Goal: Task Accomplishment & Management: Use online tool/utility

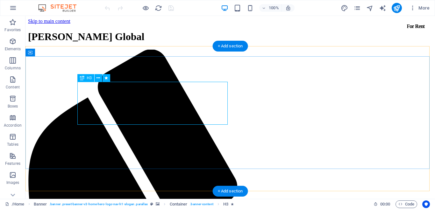
drag, startPoint x: 191, startPoint y: 118, endPoint x: 81, endPoint y: 124, distance: 109.8
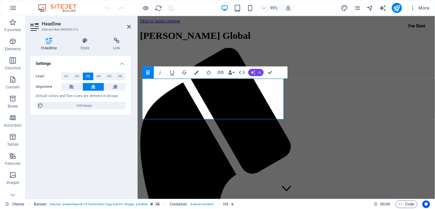
click at [256, 75] on button "AI" at bounding box center [256, 72] width 15 height 7
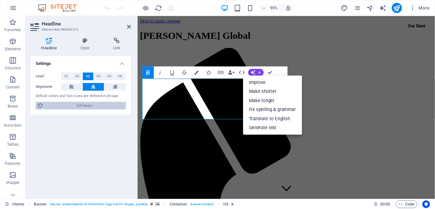
click at [83, 107] on span "Edit design" at bounding box center [84, 106] width 79 height 8
select select "200"
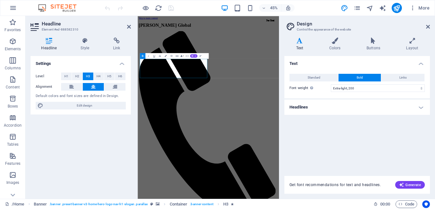
click at [420, 110] on h4 "Headlines" at bounding box center [358, 107] width 146 height 15
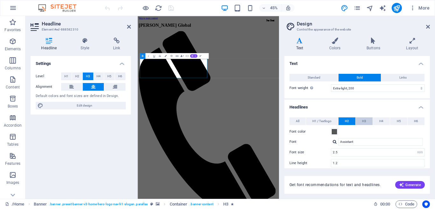
click at [368, 123] on button "H3" at bounding box center [364, 122] width 17 height 8
click at [349, 121] on button "H2" at bounding box center [347, 122] width 17 height 8
click at [363, 123] on span "H3" at bounding box center [364, 122] width 4 height 8
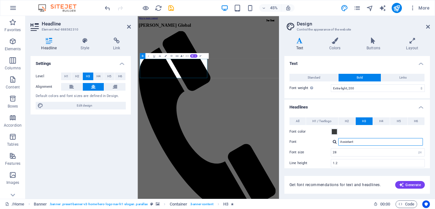
click at [352, 143] on input "Assistant" at bounding box center [380, 142] width 85 height 8
drag, startPoint x: 359, startPoint y: 142, endPoint x: 331, endPoint y: 142, distance: 27.1
click at [331, 142] on div "Assistant" at bounding box center [378, 142] width 94 height 8
click at [334, 142] on div at bounding box center [335, 142] width 4 height 4
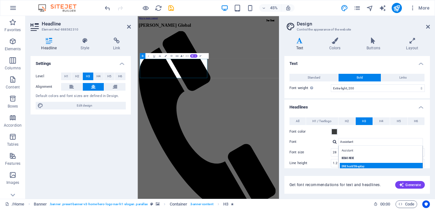
click at [354, 165] on div "DM Serif Display" at bounding box center [382, 166] width 84 height 7
type input "DM Serif Display"
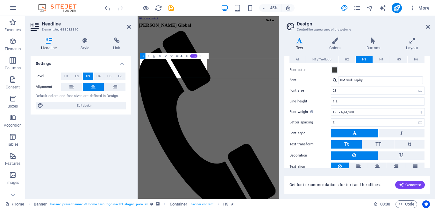
scroll to position [64, 0]
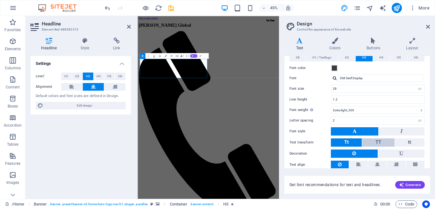
click at [378, 144] on span "TT" at bounding box center [379, 143] width 6 height 6
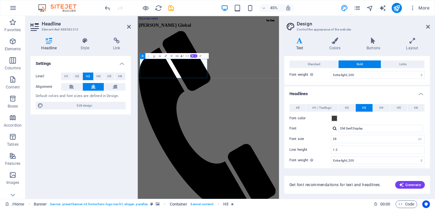
scroll to position [0, 0]
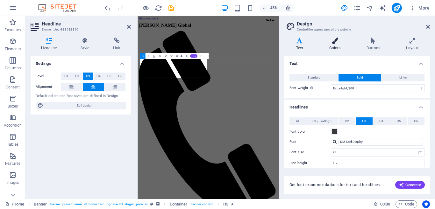
click at [338, 47] on h4 "Colors" at bounding box center [336, 44] width 37 height 13
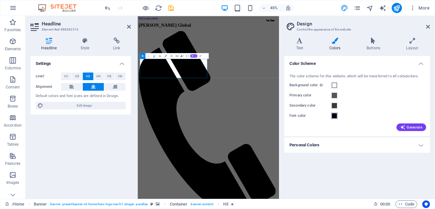
click at [335, 119] on button "Font color" at bounding box center [334, 116] width 7 height 7
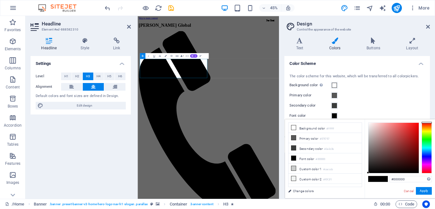
click at [428, 129] on div at bounding box center [427, 148] width 10 height 51
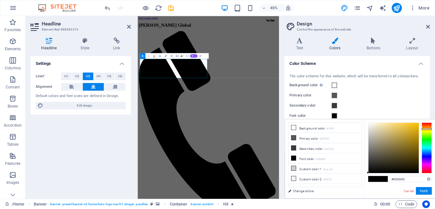
type input "#efc543"
click at [405, 126] on div at bounding box center [394, 148] width 50 height 50
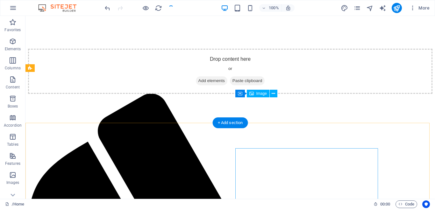
scroll to position [639, 0]
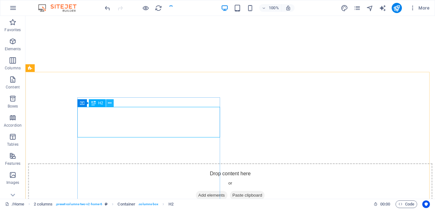
click at [111, 105] on icon at bounding box center [110, 103] width 4 height 7
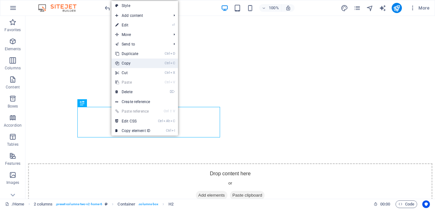
click at [138, 63] on link "Ctrl C Copy" at bounding box center [133, 64] width 43 height 10
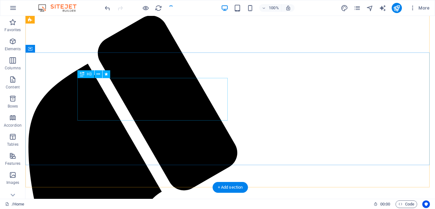
scroll to position [0, 0]
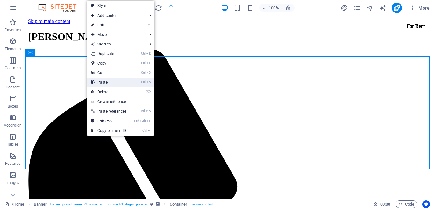
click at [100, 82] on link "Ctrl V Paste" at bounding box center [108, 83] width 43 height 10
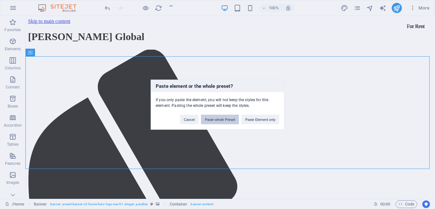
drag, startPoint x: 228, startPoint y: 119, endPoint x: 202, endPoint y: 103, distance: 30.5
click at [228, 119] on button "Paste whole Preset" at bounding box center [220, 120] width 38 height 10
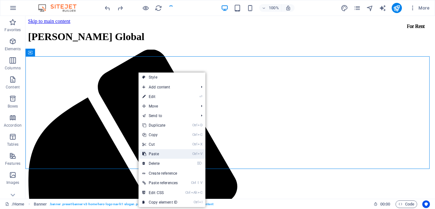
click at [165, 153] on link "Ctrl V Paste" at bounding box center [160, 154] width 43 height 10
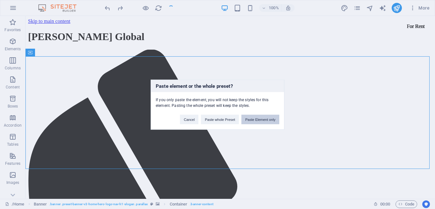
click at [257, 120] on button "Paste Element only" at bounding box center [261, 120] width 38 height 10
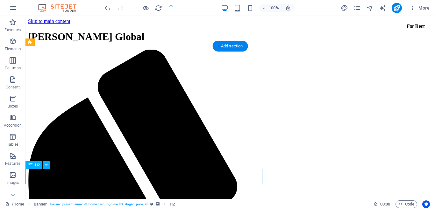
scroll to position [0, 0]
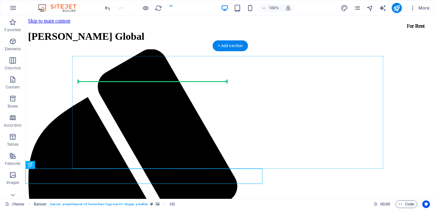
drag, startPoint x: 62, startPoint y: 180, endPoint x: 90, endPoint y: 83, distance: 101.5
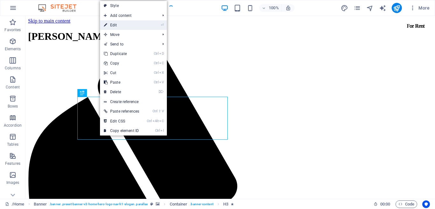
click at [130, 26] on link "⏎ Edit" at bounding box center [121, 25] width 43 height 10
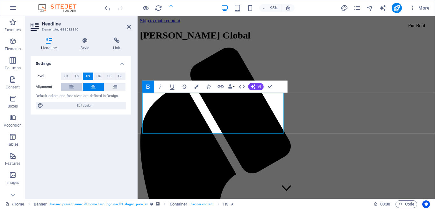
click at [76, 87] on button at bounding box center [71, 87] width 21 height 8
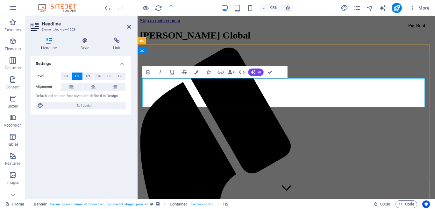
drag, startPoint x: 290, startPoint y: 107, endPoint x: 139, endPoint y: 91, distance: 152.2
copy h2 "Private wealth management for ‌High-Net-Worth Individuals"
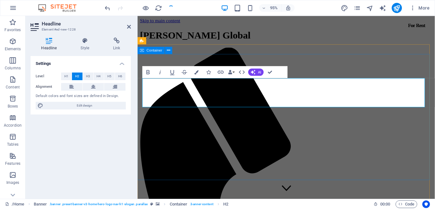
drag, startPoint x: 221, startPoint y: 91, endPoint x: 141, endPoint y: 86, distance: 79.8
copy h2 "Private wealth"
click at [186, 34] on div "[PERSON_NAME] Global" at bounding box center [294, 37] width 308 height 12
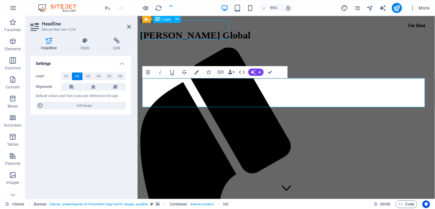
click at [186, 34] on div "[PERSON_NAME] Global" at bounding box center [294, 37] width 308 height 12
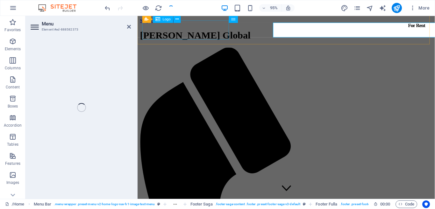
select select
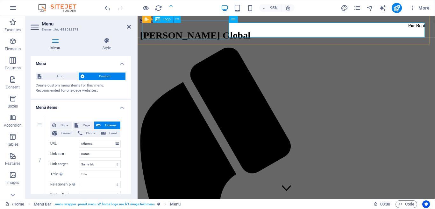
click at [189, 34] on div "[PERSON_NAME] Global" at bounding box center [294, 37] width 308 height 12
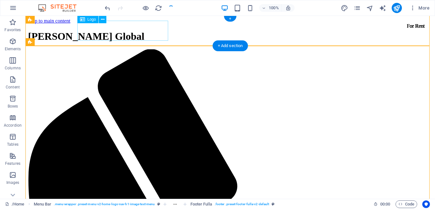
click at [153, 34] on div "[PERSON_NAME] Global" at bounding box center [230, 37] width 405 height 12
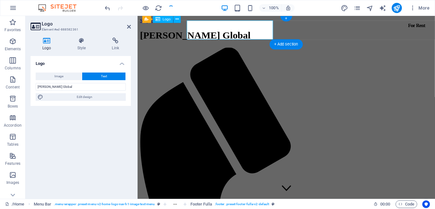
click at [154, 34] on div "[PERSON_NAME] Global" at bounding box center [294, 37] width 308 height 12
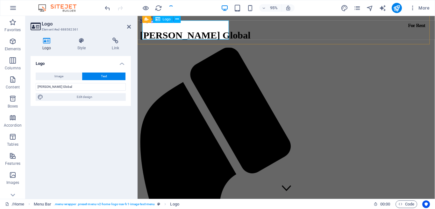
click at [146, 32] on div "[PERSON_NAME] Global" at bounding box center [294, 37] width 308 height 12
click at [0, 0] on span "Logo" at bounding box center [0, 0] width 0 height 0
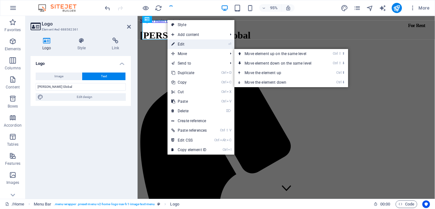
click at [188, 45] on link "⏎ Edit" at bounding box center [189, 45] width 43 height 10
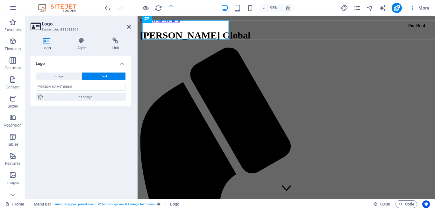
click at [50, 48] on h4 "Logo" at bounding box center [48, 44] width 35 height 13
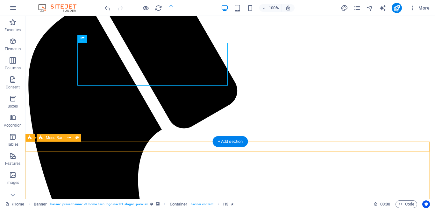
scroll to position [64, 0]
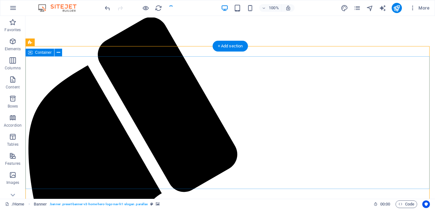
scroll to position [0, 0]
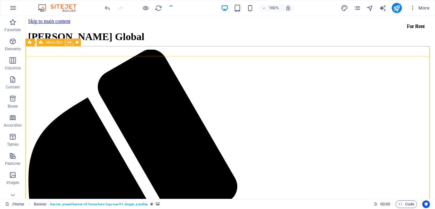
click at [0, 0] on icon at bounding box center [0, 0] width 0 height 0
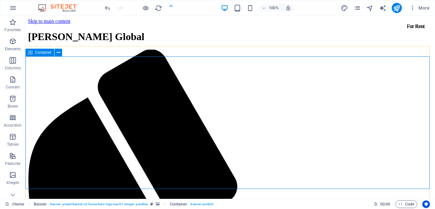
click at [0, 0] on span "Container" at bounding box center [0, 0] width 0 height 0
click at [200, 172] on icon at bounding box center [205, 174] width 10 height 5
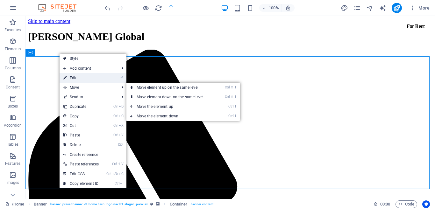
click at [84, 79] on link "⏎ Edit" at bounding box center [81, 78] width 43 height 10
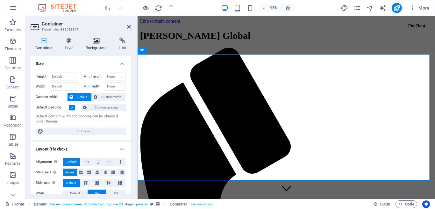
click at [99, 48] on h4 "Background" at bounding box center [97, 44] width 33 height 13
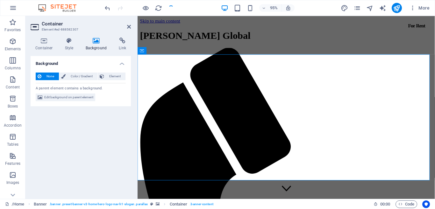
click at [99, 48] on h4 "Background" at bounding box center [97, 44] width 33 height 13
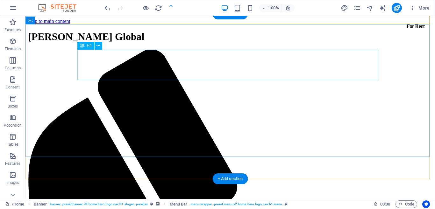
scroll to position [96, 0]
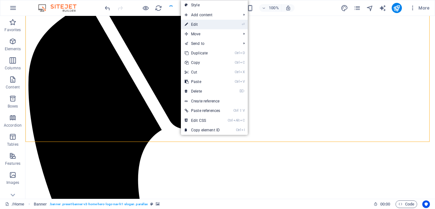
click at [196, 26] on link "⏎ Edit" at bounding box center [202, 25] width 43 height 10
select select "vh"
select select "header"
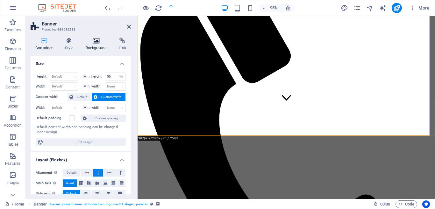
click at [96, 48] on h4 "Background" at bounding box center [97, 44] width 33 height 13
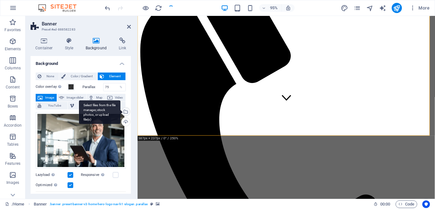
click at [124, 110] on div "Select files from the file manager, stock photos, or upload file(s)" at bounding box center [125, 113] width 10 height 10
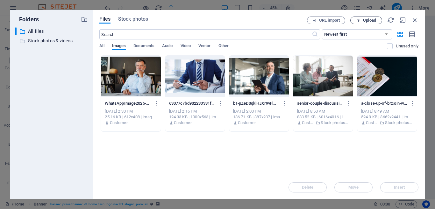
click at [366, 20] on span "Upload" at bounding box center [369, 20] width 13 height 4
click at [206, 45] on span "Vector" at bounding box center [205, 46] width 12 height 9
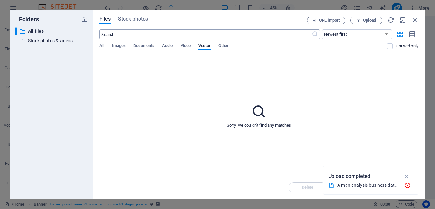
click at [169, 33] on input "text" at bounding box center [205, 34] width 212 height 10
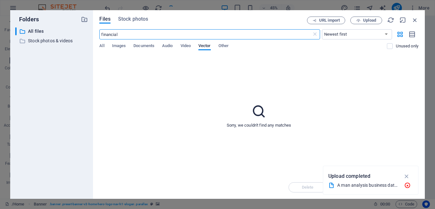
type input "financial"
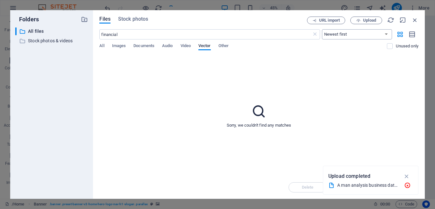
click at [379, 35] on select "Newest first Oldest first Name (A-Z) Name (Z-A) Size (0-9) Size (9-0) Resolutio…" at bounding box center [357, 34] width 70 height 10
select select "oldest_first"
click at [322, 29] on select "Newest first Oldest first Name (A-Z) Name (Z-A) Size (0-9) Size (9-0) Resolutio…" at bounding box center [357, 34] width 70 height 10
click at [363, 20] on span "Upload" at bounding box center [366, 20] width 26 height 4
click at [62, 43] on p "Stock photos & videos" at bounding box center [52, 40] width 48 height 7
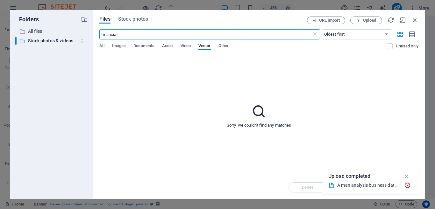
click at [203, 33] on input "financial" at bounding box center [205, 34] width 212 height 10
click at [362, 18] on span "Upload" at bounding box center [366, 20] width 26 height 4
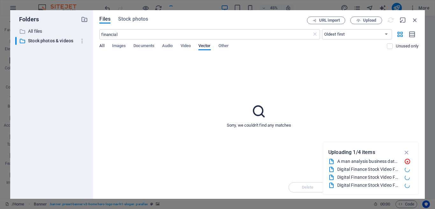
click at [100, 47] on div "Files Stock photos URL import Upload financial ​ Newest first Oldest first Name…" at bounding box center [259, 104] width 332 height 189
click at [104, 47] on span "All" at bounding box center [101, 46] width 5 height 9
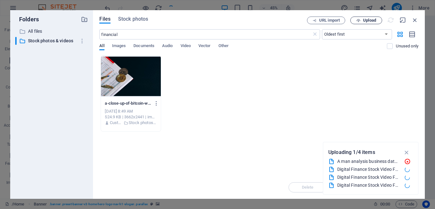
click at [373, 20] on span "Upload" at bounding box center [369, 20] width 13 height 4
click at [408, 150] on icon "button" at bounding box center [406, 152] width 7 height 7
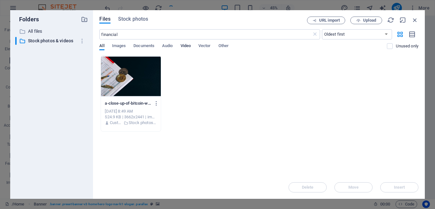
click at [188, 47] on span "Video" at bounding box center [186, 46] width 10 height 9
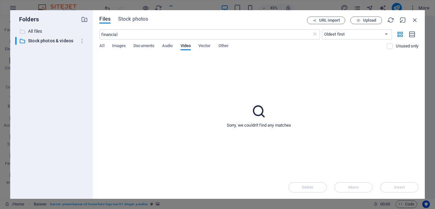
click at [42, 30] on p "All files" at bounding box center [52, 31] width 48 height 7
click at [41, 31] on p "All files" at bounding box center [52, 31] width 48 height 7
click at [416, 19] on icon "button" at bounding box center [415, 20] width 7 height 7
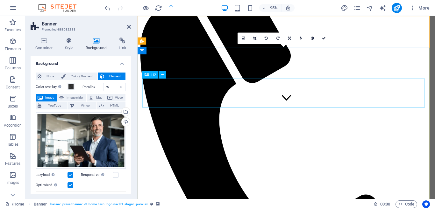
scroll to position [0, 0]
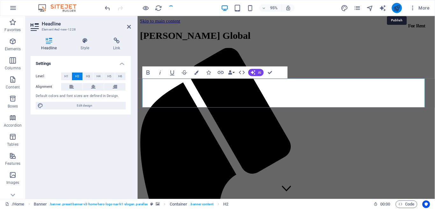
drag, startPoint x: 397, startPoint y: 5, endPoint x: 383, endPoint y: 18, distance: 19.4
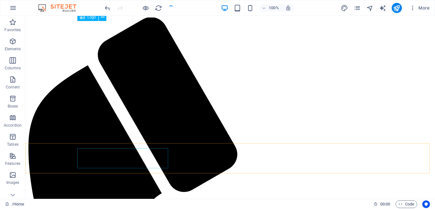
scroll to position [32, 0]
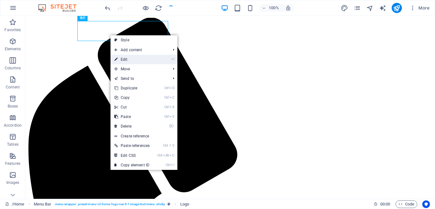
click at [136, 60] on link "⏎ Edit" at bounding box center [132, 60] width 43 height 10
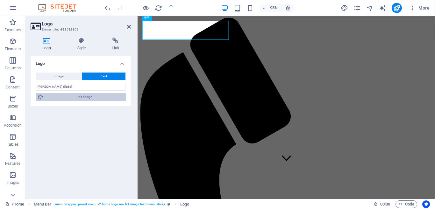
click at [89, 98] on span "Edit design" at bounding box center [84, 97] width 79 height 8
select select "200"
select select "px"
select select "200"
select select "px"
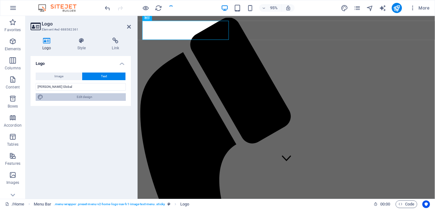
select select "rem"
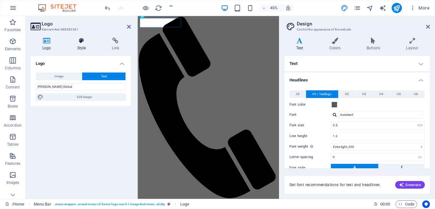
click at [80, 47] on h4 "Style" at bounding box center [83, 44] width 35 height 13
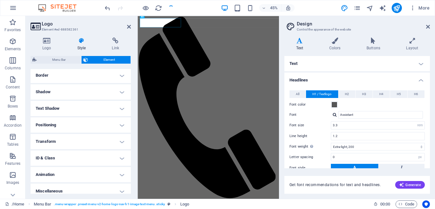
scroll to position [144, 0]
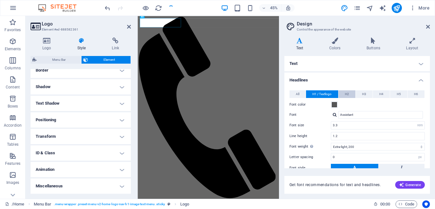
click at [349, 94] on button "H2" at bounding box center [347, 95] width 17 height 8
click at [327, 95] on span "H1 / Textlogo" at bounding box center [322, 95] width 19 height 8
click at [341, 40] on icon at bounding box center [335, 41] width 35 height 6
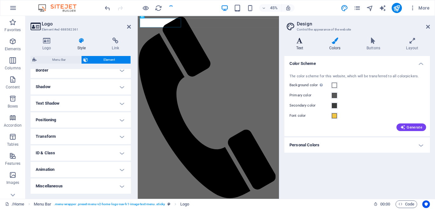
click at [299, 48] on h4 "Text" at bounding box center [301, 44] width 33 height 13
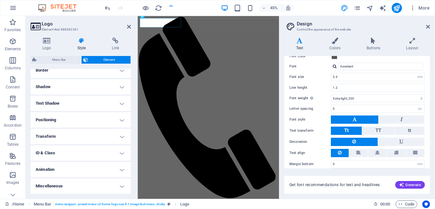
scroll to position [55, 0]
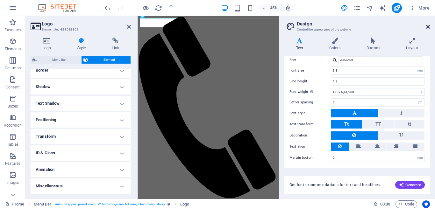
click at [426, 26] on icon at bounding box center [428, 26] width 4 height 5
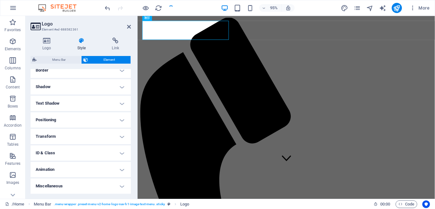
click at [38, 25] on icon at bounding box center [36, 26] width 10 height 9
click at [181, 11] on div "[PERSON_NAME] Global" at bounding box center [294, 5] width 308 height 12
click at [94, 89] on h4 "Shadow" at bounding box center [81, 86] width 100 height 15
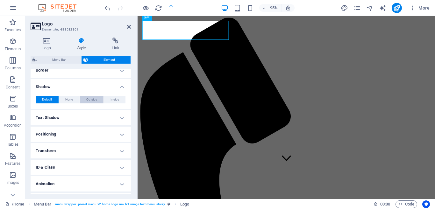
click at [98, 98] on button "Outside" at bounding box center [92, 100] width 24 height 8
type input "2"
type input "4"
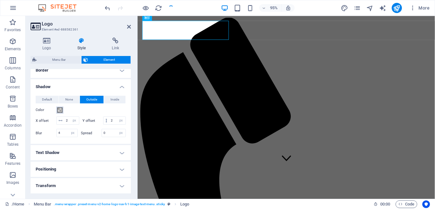
click at [59, 111] on span at bounding box center [59, 110] width 5 height 5
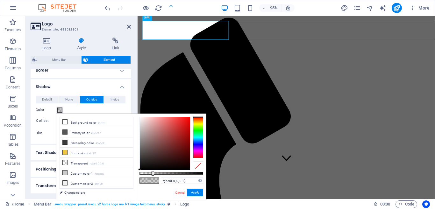
click at [199, 123] on div at bounding box center [198, 137] width 10 height 41
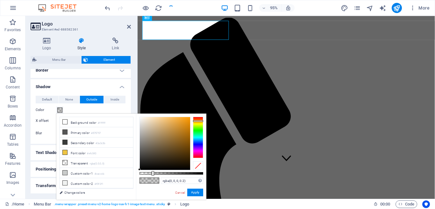
click at [199, 121] on div at bounding box center [198, 121] width 10 height 2
click at [171, 119] on div at bounding box center [165, 143] width 50 height 53
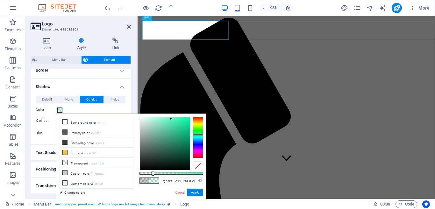
drag, startPoint x: 199, startPoint y: 121, endPoint x: 200, endPoint y: 135, distance: 14.0
click at [200, 135] on div at bounding box center [198, 135] width 10 height 2
click at [183, 120] on div at bounding box center [165, 143] width 50 height 53
click at [177, 120] on div at bounding box center [165, 143] width 50 height 53
type input "rgba(61, 243, 182, 0.465)"
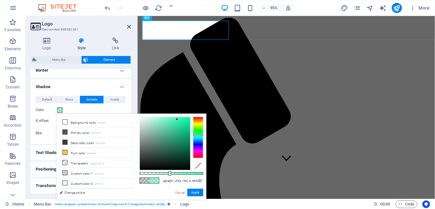
drag, startPoint x: 153, startPoint y: 173, endPoint x: 169, endPoint y: 176, distance: 16.4
click at [169, 176] on div at bounding box center [170, 173] width 3 height 4
click at [196, 193] on button "Apply" at bounding box center [195, 193] width 16 height 8
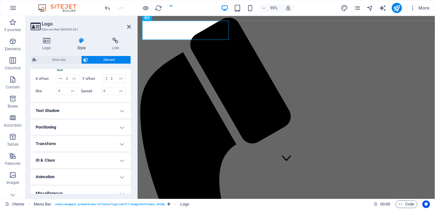
scroll to position [194, 0]
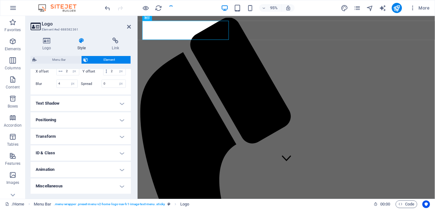
click at [95, 184] on h4 "Miscellaneous" at bounding box center [81, 186] width 100 height 15
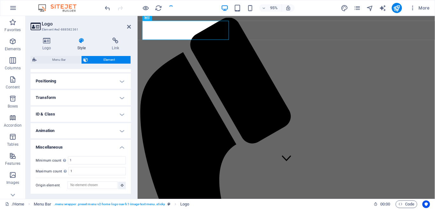
scroll to position [233, 0]
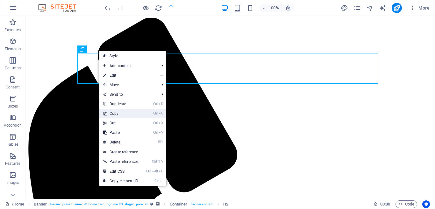
click at [118, 113] on link "Ctrl C Copy" at bounding box center [120, 114] width 43 height 10
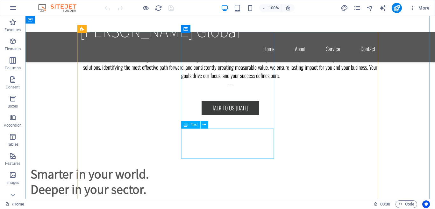
scroll to position [1326, 0]
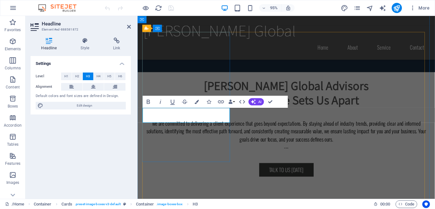
scroll to position [0, 2]
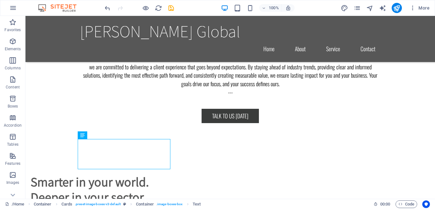
scroll to position [1377, 0]
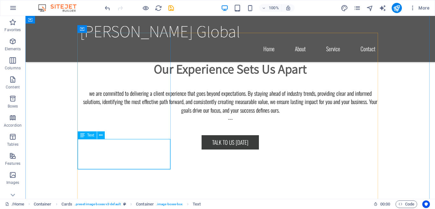
drag, startPoint x: 135, startPoint y: 151, endPoint x: 162, endPoint y: 166, distance: 31.1
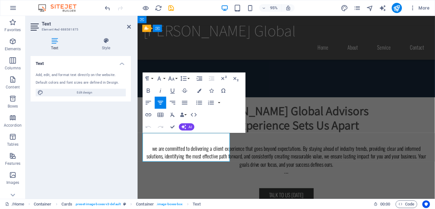
scroll to position [1403, 0]
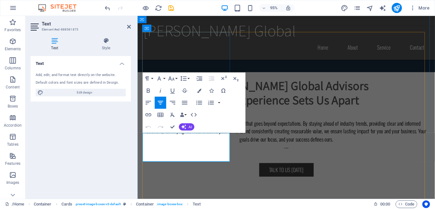
drag, startPoint x: 228, startPoint y: 161, endPoint x: 148, endPoint y: 144, distance: 81.6
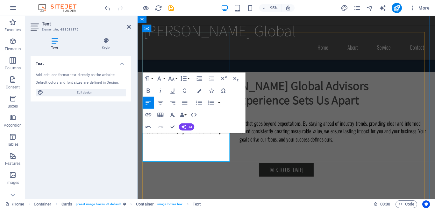
drag, startPoint x: 210, startPoint y: 162, endPoint x: 146, endPoint y: 140, distance: 67.5
click at [161, 102] on icon "button" at bounding box center [160, 102] width 7 height 7
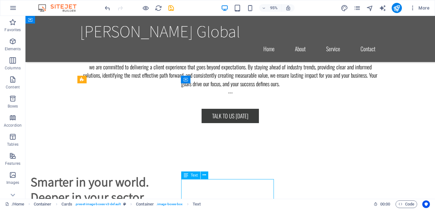
scroll to position [1377, 0]
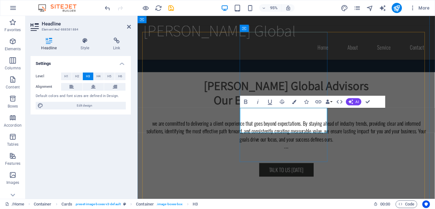
scroll to position [0, 2]
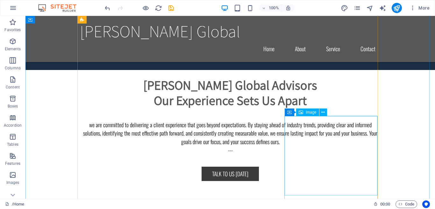
scroll to position [1441, 0]
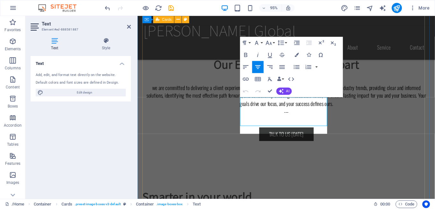
scroll to position [608, 0]
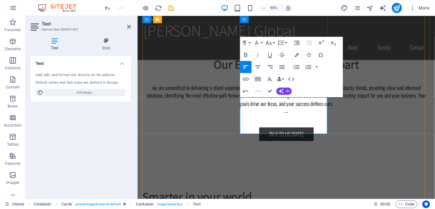
drag, startPoint x: 299, startPoint y: 133, endPoint x: 245, endPoint y: 102, distance: 62.1
click at [258, 66] on icon "button" at bounding box center [258, 66] width 7 height 7
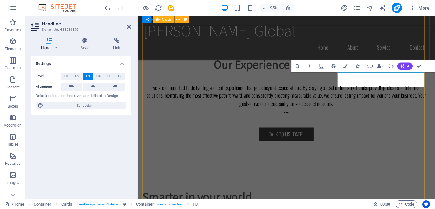
scroll to position [0, 2]
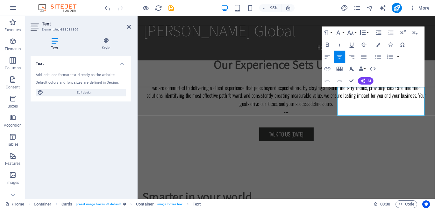
scroll to position [686, 2]
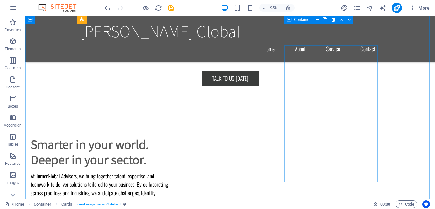
scroll to position [1415, 0]
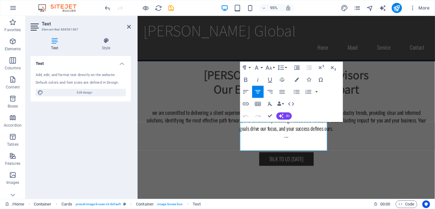
click at [130, 134] on div "Text Add, edit, and format text directly on the website. Default colors and fon…" at bounding box center [81, 125] width 100 height 138
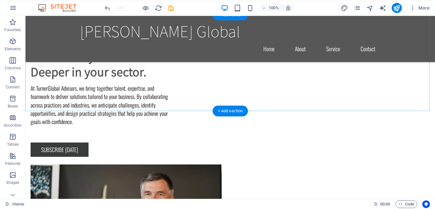
scroll to position [1643, 0]
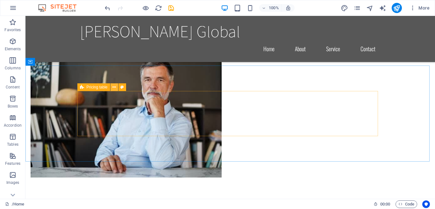
click at [113, 89] on icon at bounding box center [115, 87] width 4 height 7
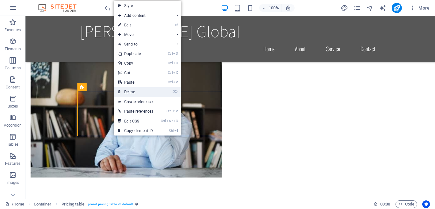
click at [139, 94] on link "⌦ Delete" at bounding box center [135, 92] width 43 height 10
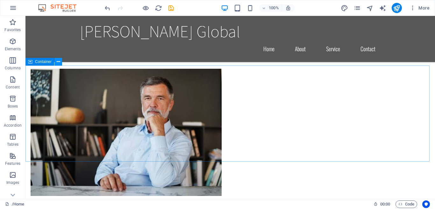
click at [57, 62] on icon at bounding box center [59, 62] width 4 height 7
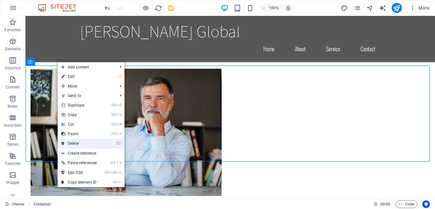
click at [82, 143] on link "⌦ Delete" at bounding box center [79, 144] width 43 height 10
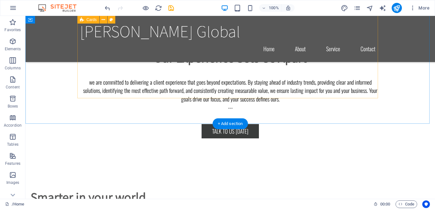
scroll to position [1534, 0]
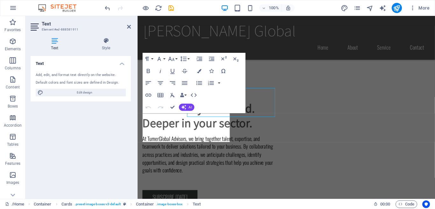
scroll to position [1561, 0]
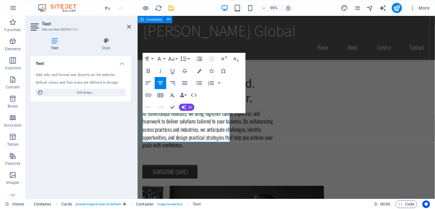
drag, startPoint x: 149, startPoint y: 123, endPoint x: 239, endPoint y: 149, distance: 94.4
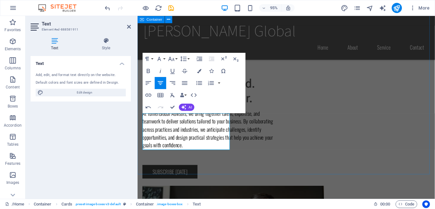
scroll to position [726, 1]
drag, startPoint x: 183, startPoint y: 123, endPoint x: 150, endPoint y: 120, distance: 33.3
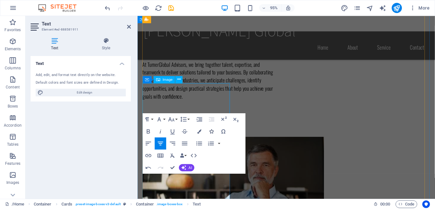
scroll to position [1446, 0]
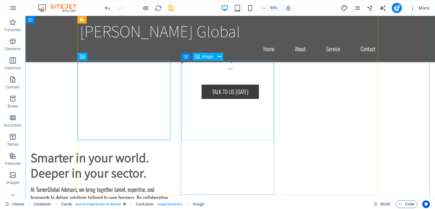
scroll to position [1497, 0]
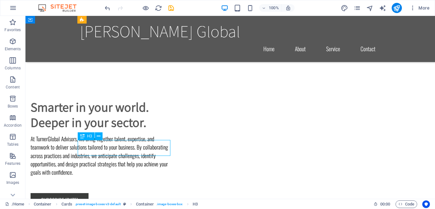
drag, startPoint x: 132, startPoint y: 153, endPoint x: 158, endPoint y: 169, distance: 29.9
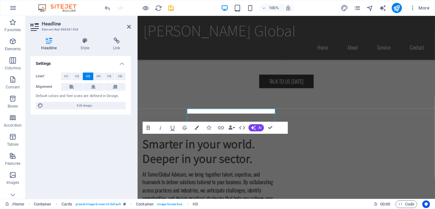
scroll to position [1523, 0]
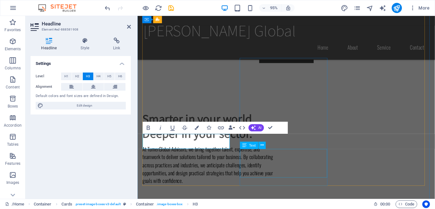
drag, startPoint x: 301, startPoint y: 171, endPoint x: 404, endPoint y: 163, distance: 103.9
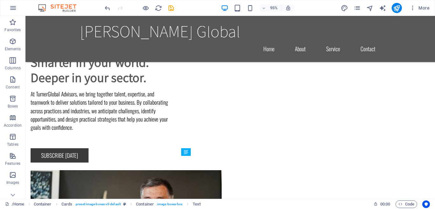
scroll to position [1497, 0]
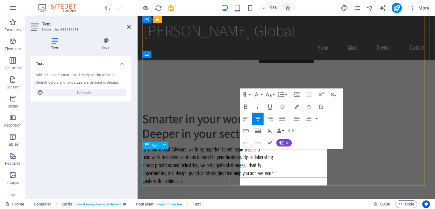
scroll to position [773, 2]
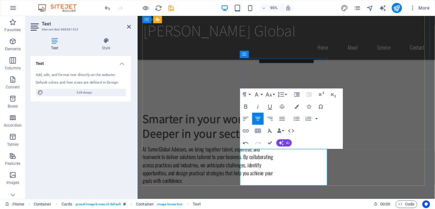
drag, startPoint x: 290, startPoint y: 161, endPoint x: 256, endPoint y: 162, distance: 33.5
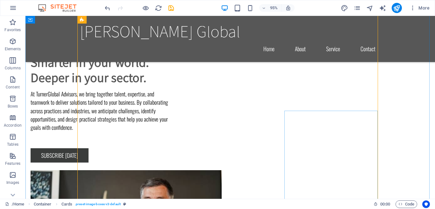
scroll to position [1497, 0]
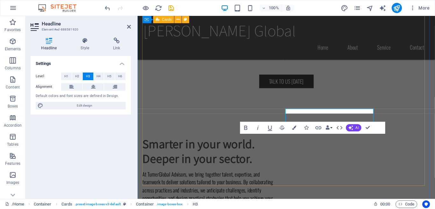
scroll to position [1523, 0]
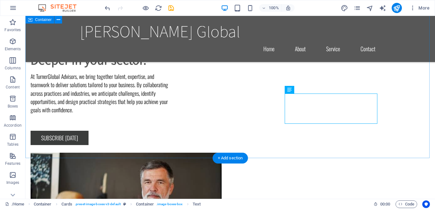
scroll to position [1560, 0]
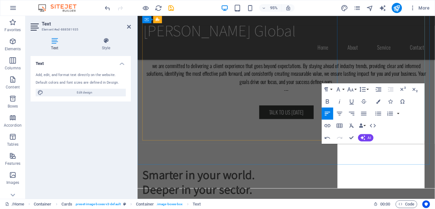
scroll to position [1529, 0]
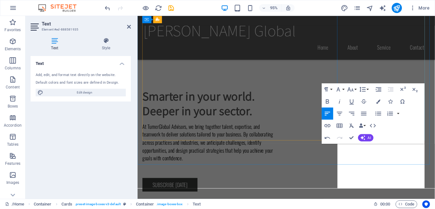
drag, startPoint x: 433, startPoint y: 155, endPoint x: 351, endPoint y: 156, distance: 82.9
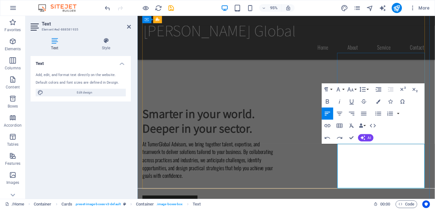
drag, startPoint x: 402, startPoint y: 155, endPoint x: 349, endPoint y: 154, distance: 52.9
click at [340, 112] on icon "button" at bounding box center [339, 114] width 5 height 4
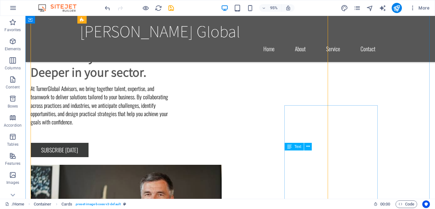
scroll to position [1502, 0]
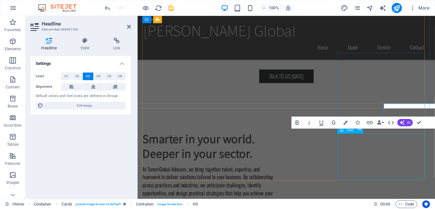
scroll to position [1529, 0]
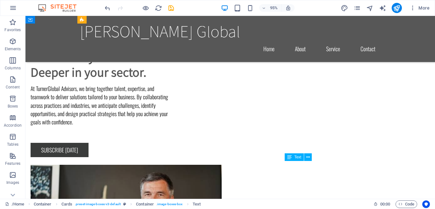
scroll to position [1502, 0]
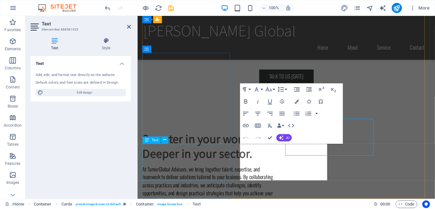
scroll to position [1529, 0]
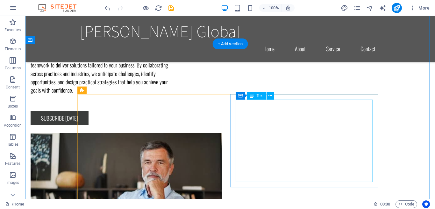
scroll to position [1693, 0]
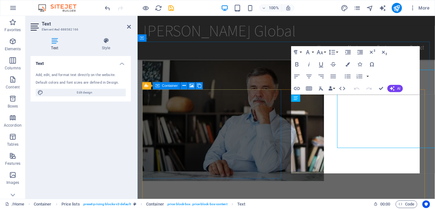
scroll to position [1720, 0]
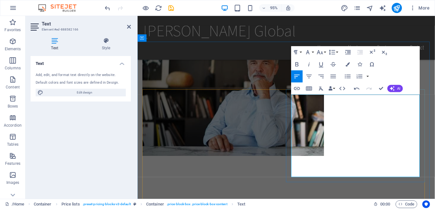
scroll to position [1000, 0]
drag, startPoint x: 367, startPoint y: 150, endPoint x: 300, endPoint y: 102, distance: 82.9
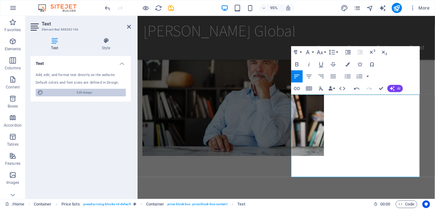
drag, startPoint x: 79, startPoint y: 94, endPoint x: 256, endPoint y: 215, distance: 214.2
click at [79, 94] on span "Edit design" at bounding box center [84, 93] width 79 height 8
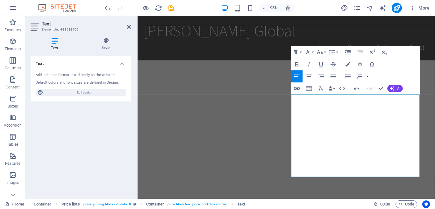
select select "rem"
select select "200"
select select "px"
select select "200"
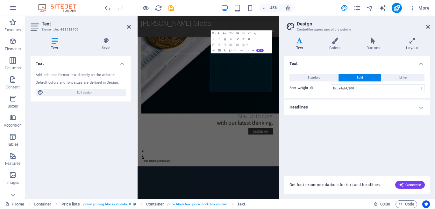
scroll to position [786, 0]
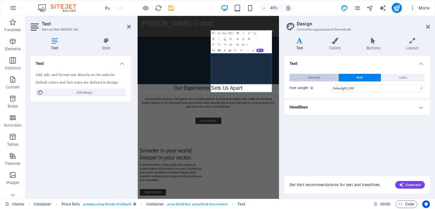
click at [327, 79] on button "Standard" at bounding box center [314, 78] width 49 height 8
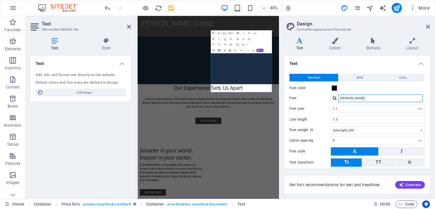
click at [350, 100] on input "[PERSON_NAME]" at bounding box center [380, 99] width 85 height 8
click at [336, 98] on div at bounding box center [335, 98] width 4 height 4
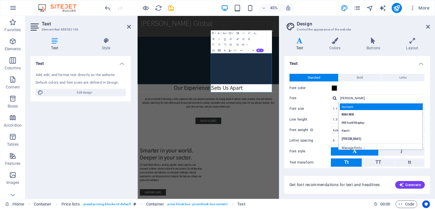
click at [348, 109] on div "Assistant" at bounding box center [382, 107] width 84 height 7
type input "Assistant"
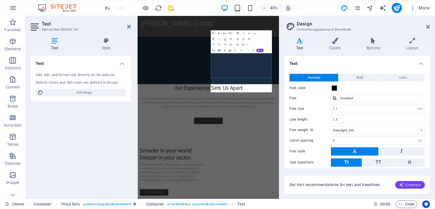
scroll to position [2341, 0]
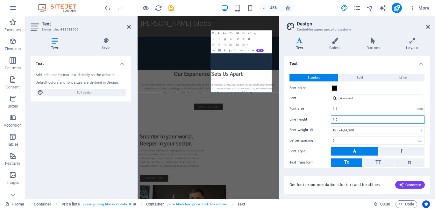
click at [397, 121] on input "1.5" at bounding box center [377, 120] width 93 height 8
type input "1"
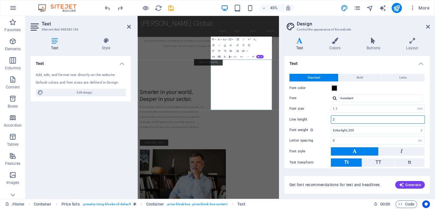
scroll to position [2389, 0]
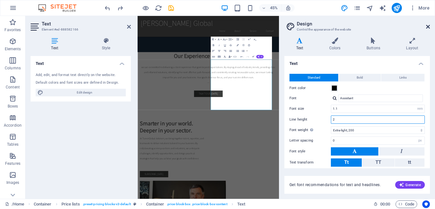
type input "2"
click at [429, 27] on icon at bounding box center [428, 26] width 4 height 5
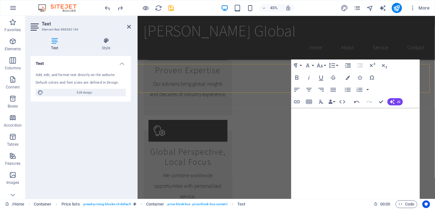
scroll to position [1799, 0]
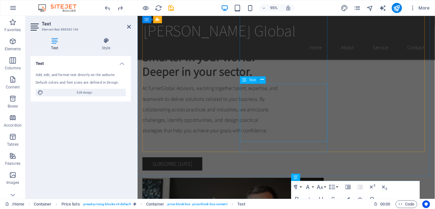
scroll to position [1672, 0]
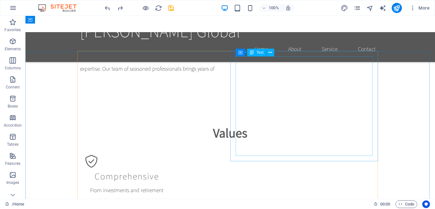
scroll to position [1780, 0]
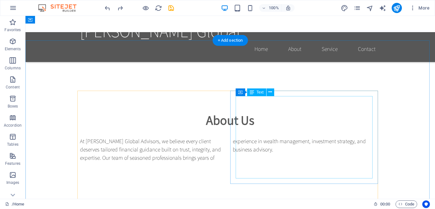
scroll to position [1677, 0]
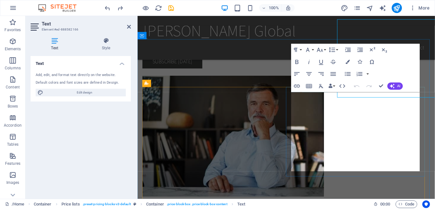
scroll to position [1754, 0]
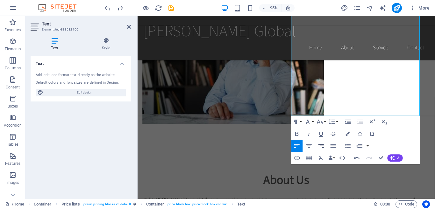
scroll to position [1849, 0]
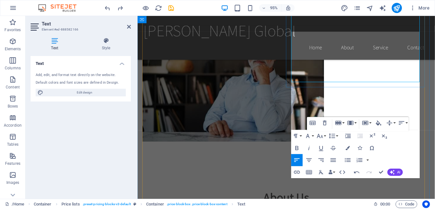
scroll to position [1817, 0]
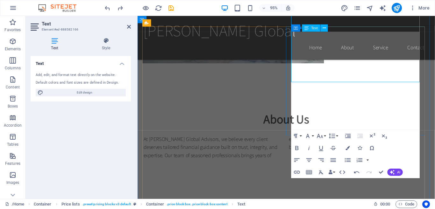
drag, startPoint x: 476, startPoint y: 127, endPoint x: 305, endPoint y: 108, distance: 172.3
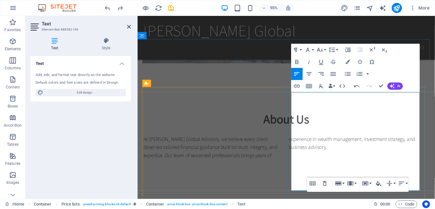
scroll to position [1754, 0]
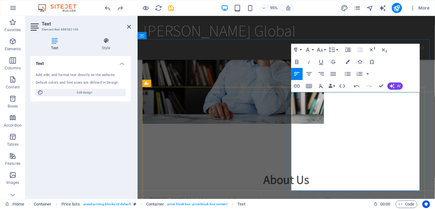
drag, startPoint x: 395, startPoint y: 153, endPoint x: 404, endPoint y: 176, distance: 25.2
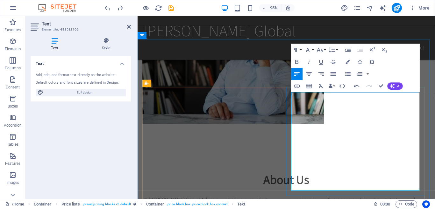
drag, startPoint x: 347, startPoint y: 181, endPoint x: 300, endPoint y: 169, distance: 48.1
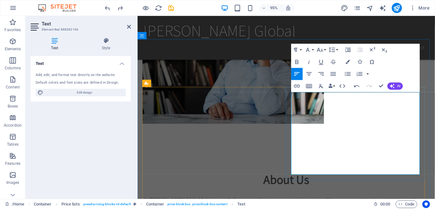
click at [336, 156] on div "Table Header Remove Table Row Insert row above Insert row below Delete row Colu…" at bounding box center [358, 149] width 102 height 15
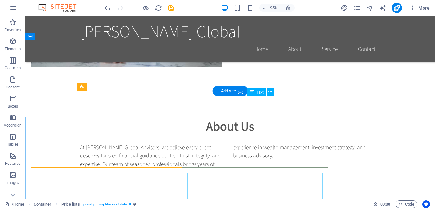
scroll to position [1727, 0]
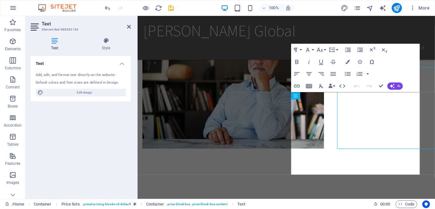
click at [304, 81] on button "Insert Table" at bounding box center [309, 86] width 11 height 12
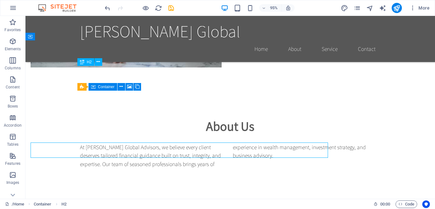
scroll to position [1727, 0]
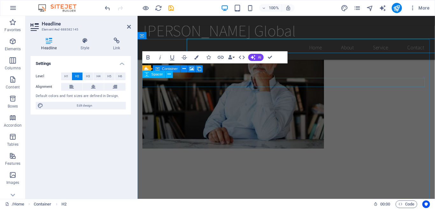
scroll to position [1754, 0]
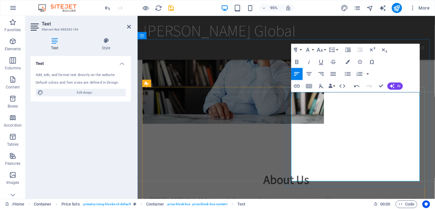
drag, startPoint x: 332, startPoint y: 180, endPoint x: 303, endPoint y: 181, distance: 29.0
drag, startPoint x: 383, startPoint y: 179, endPoint x: 302, endPoint y: 178, distance: 81.3
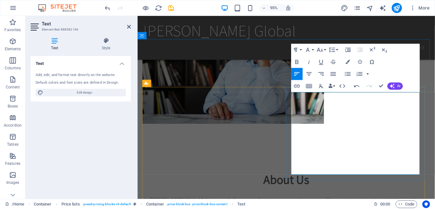
click at [406, 148] on button "Horizontal Align" at bounding box center [402, 148] width 11 height 12
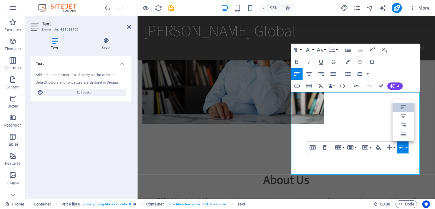
scroll to position [0, 0]
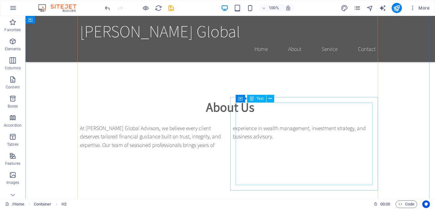
scroll to position [1823, 0]
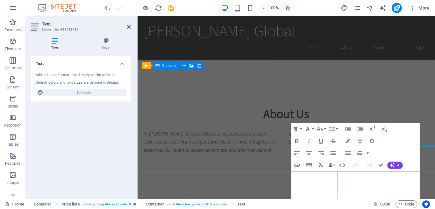
scroll to position [1827, 0]
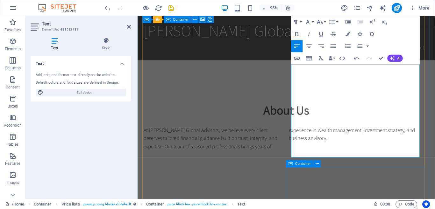
scroll to position [1891, 0]
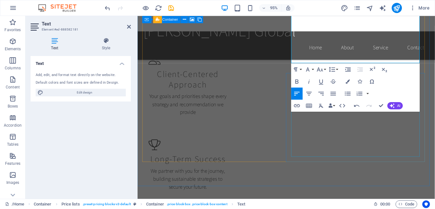
scroll to position [1922, 0]
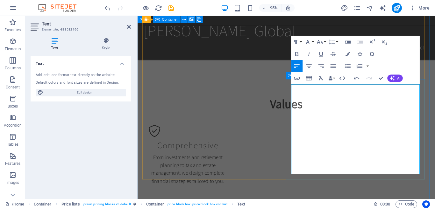
scroll to position [1966, 0]
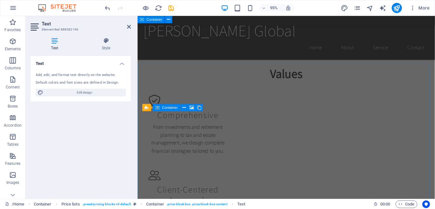
scroll to position [1779, 0]
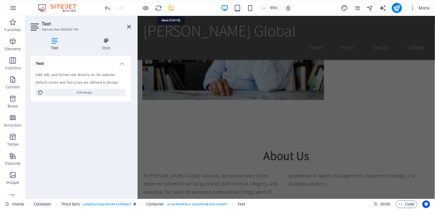
drag, startPoint x: 169, startPoint y: 8, endPoint x: 270, endPoint y: 62, distance: 113.8
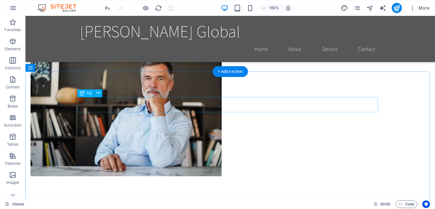
scroll to position [1696, 0]
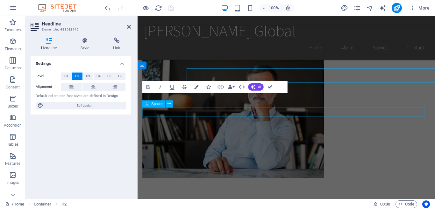
scroll to position [1722, 0]
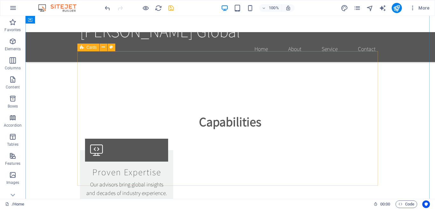
scroll to position [2085, 0]
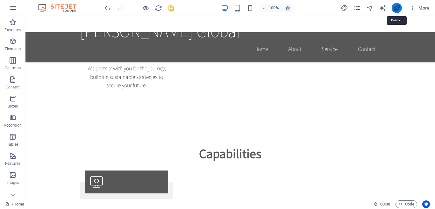
click at [355, 145] on icon "publish" at bounding box center [205, 150] width 301 height 10
